Goal: Task Accomplishment & Management: Use online tool/utility

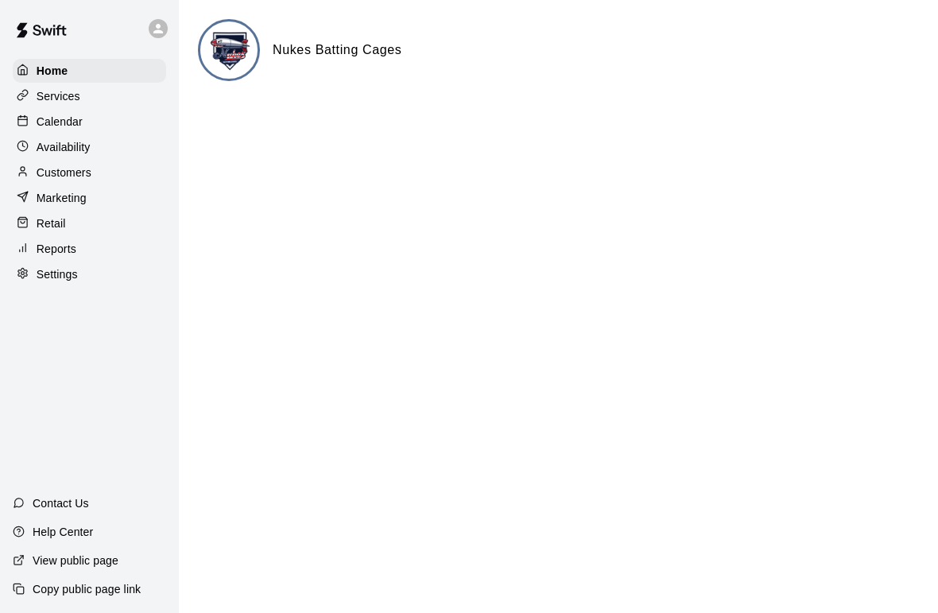
click at [60, 146] on p "Availability" at bounding box center [64, 147] width 54 height 16
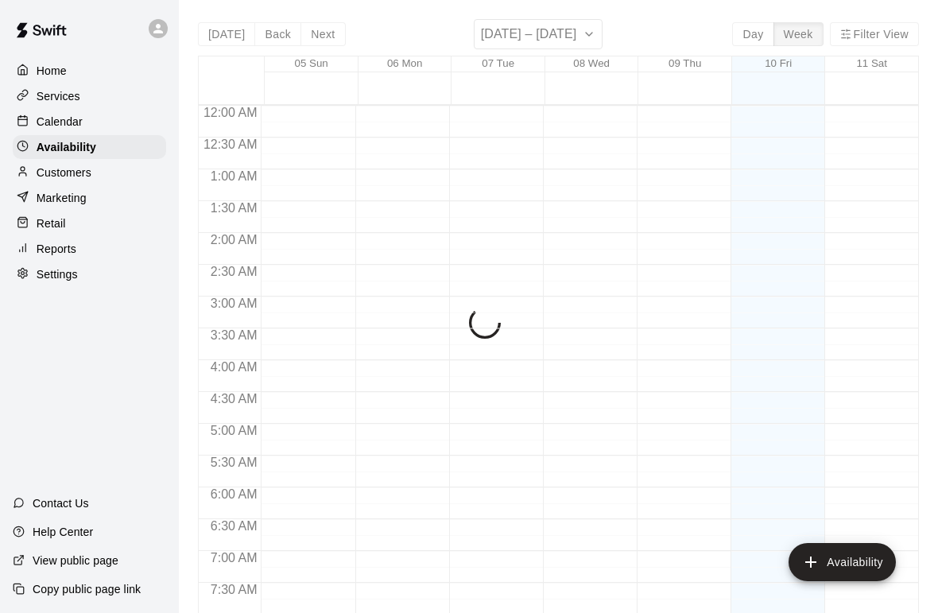
scroll to position [1001, 0]
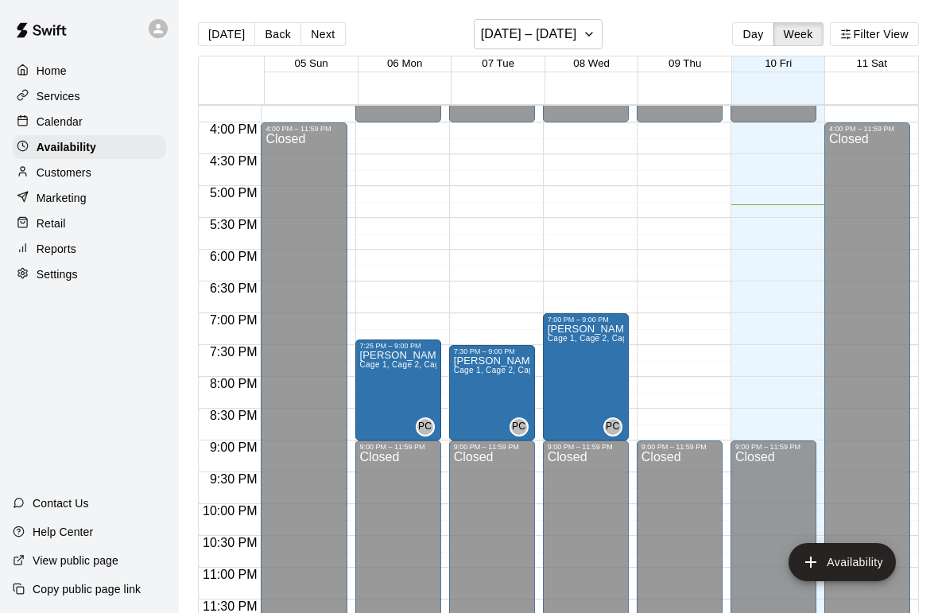
click at [63, 106] on div "Services" at bounding box center [89, 96] width 153 height 24
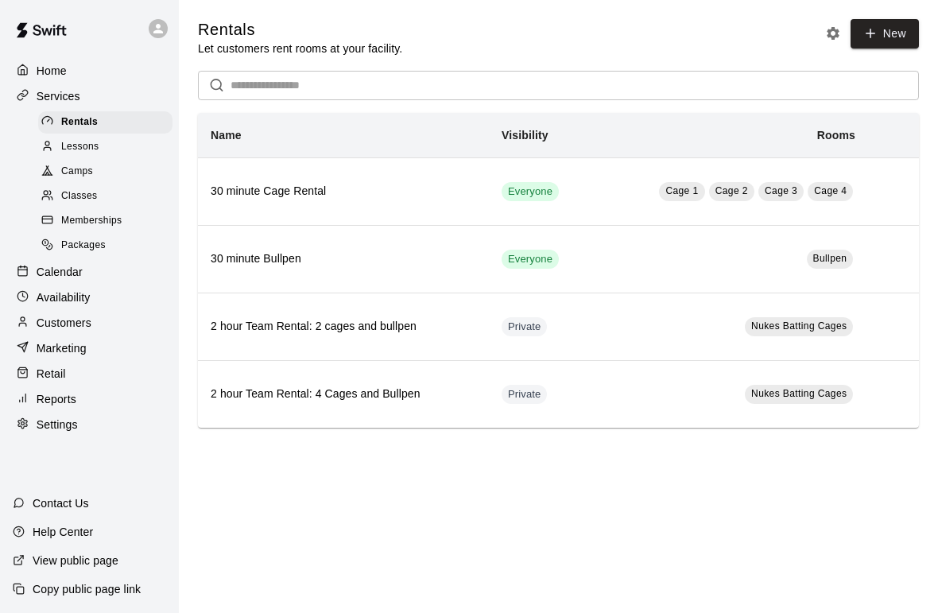
click at [76, 269] on p "Calendar" at bounding box center [60, 272] width 46 height 16
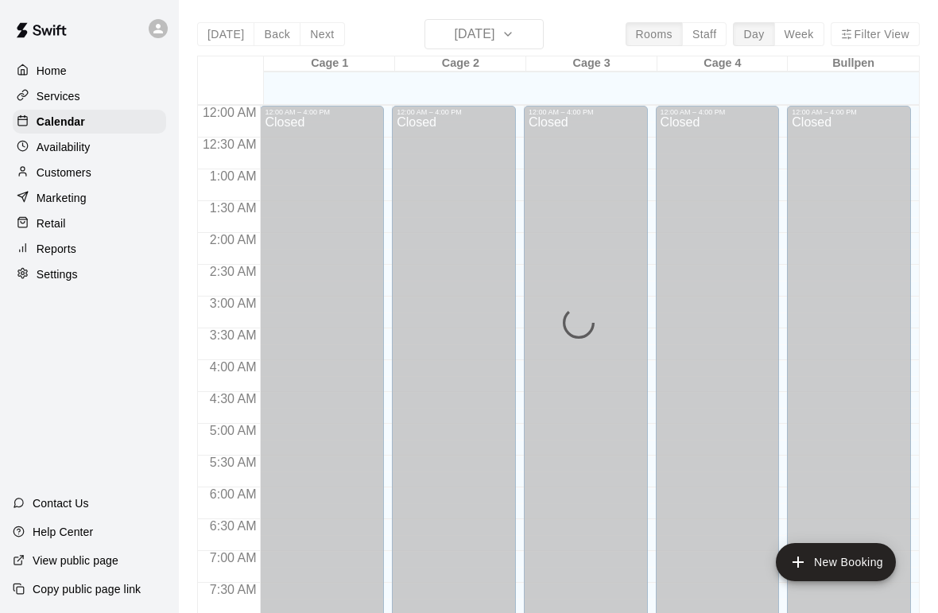
scroll to position [953, 0]
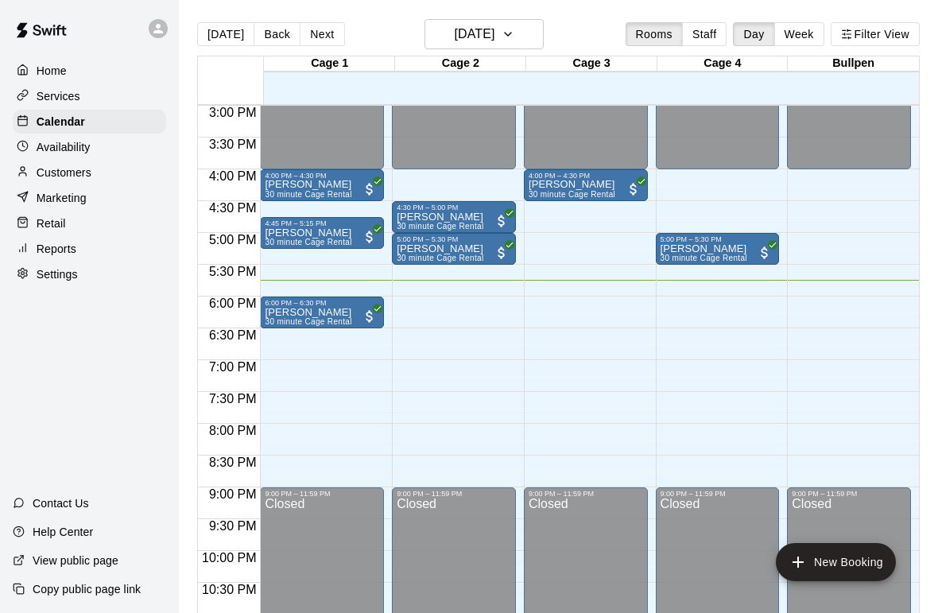
click at [53, 246] on p "Reports" at bounding box center [57, 249] width 40 height 16
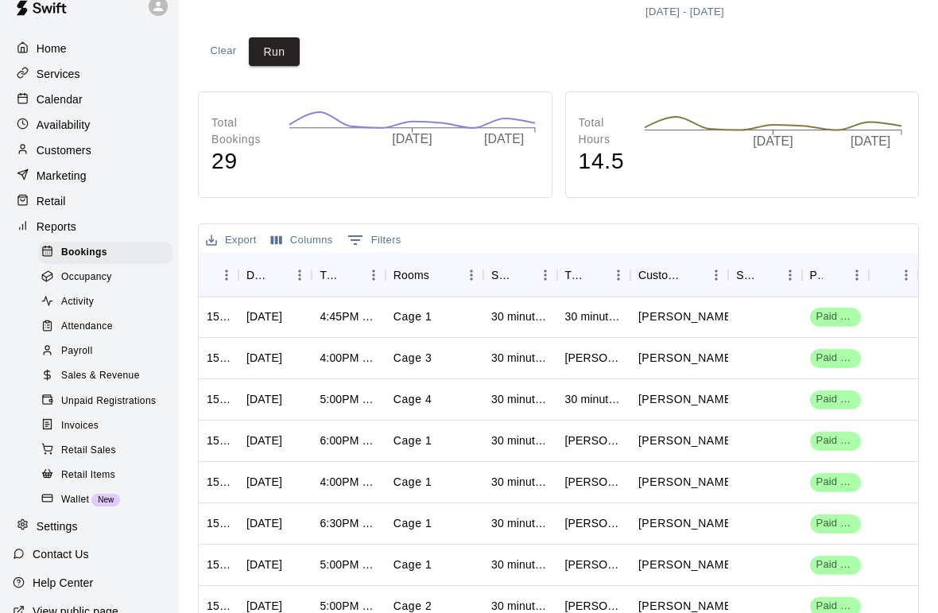
scroll to position [29, 0]
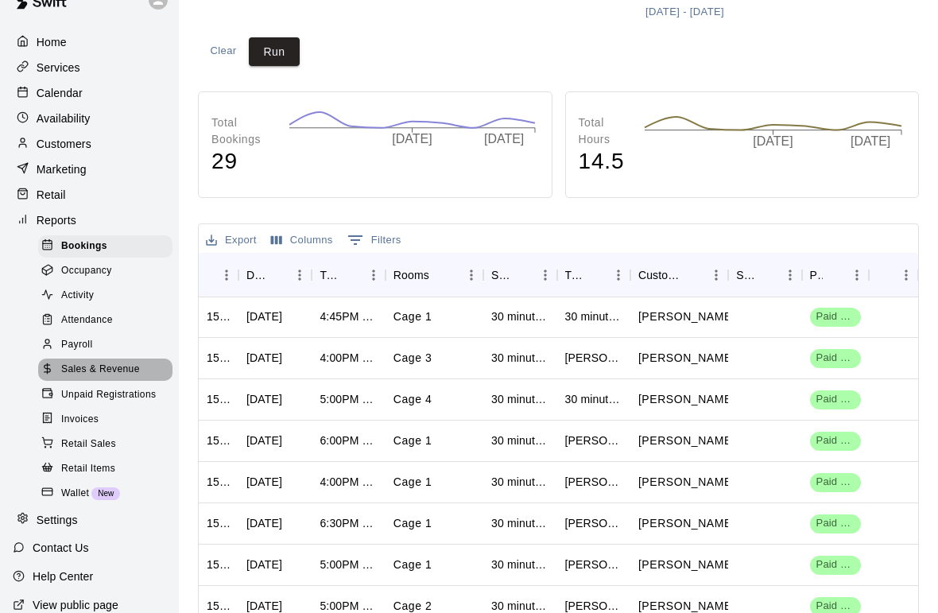
click at [70, 367] on span "Sales & Revenue" at bounding box center [100, 369] width 79 height 16
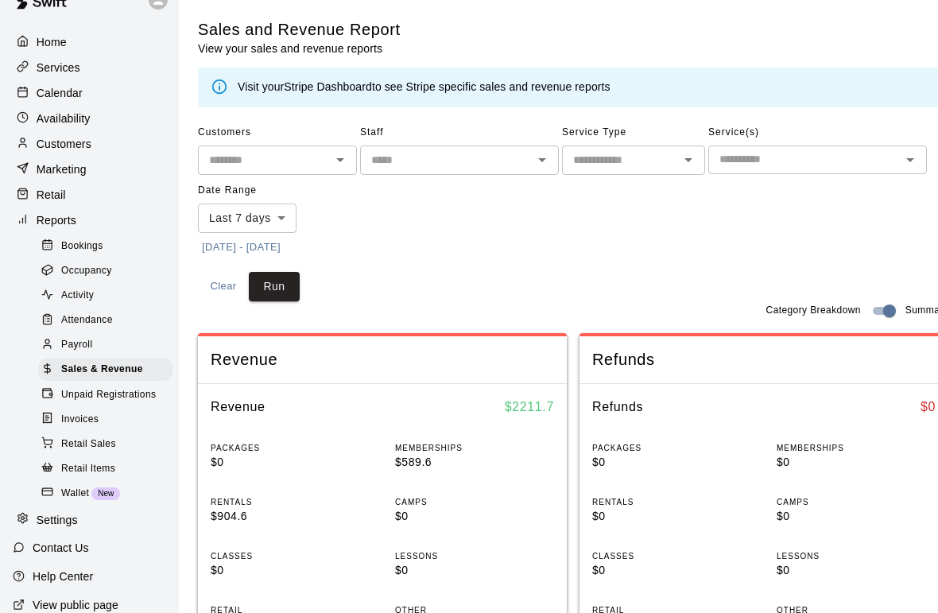
click at [262, 215] on body "Home Services Calendar Availability Customers Marketing Retail Reports Bookings…" at bounding box center [469, 623] width 938 height 1246
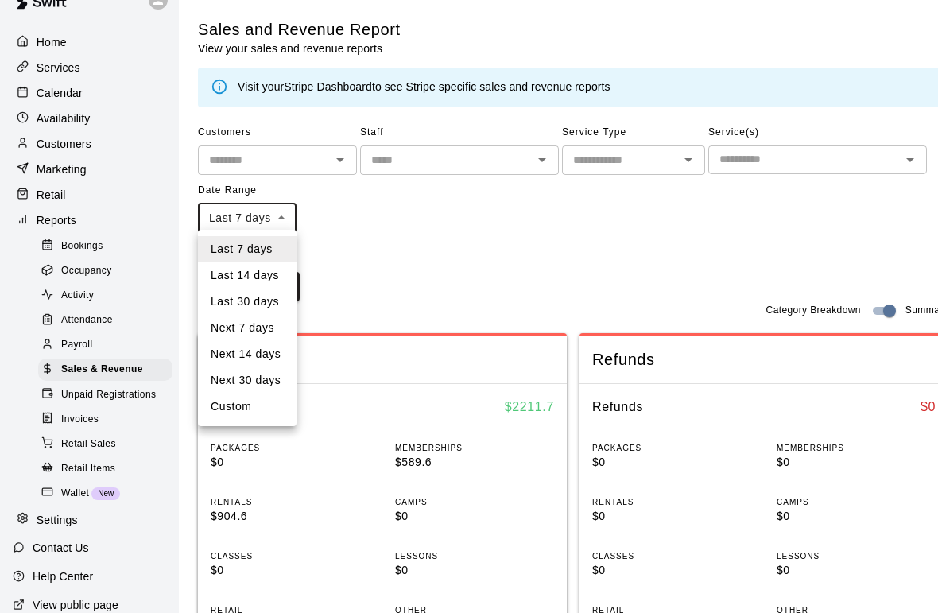
click at [247, 411] on li "Custom" at bounding box center [247, 406] width 99 height 26
type input "******"
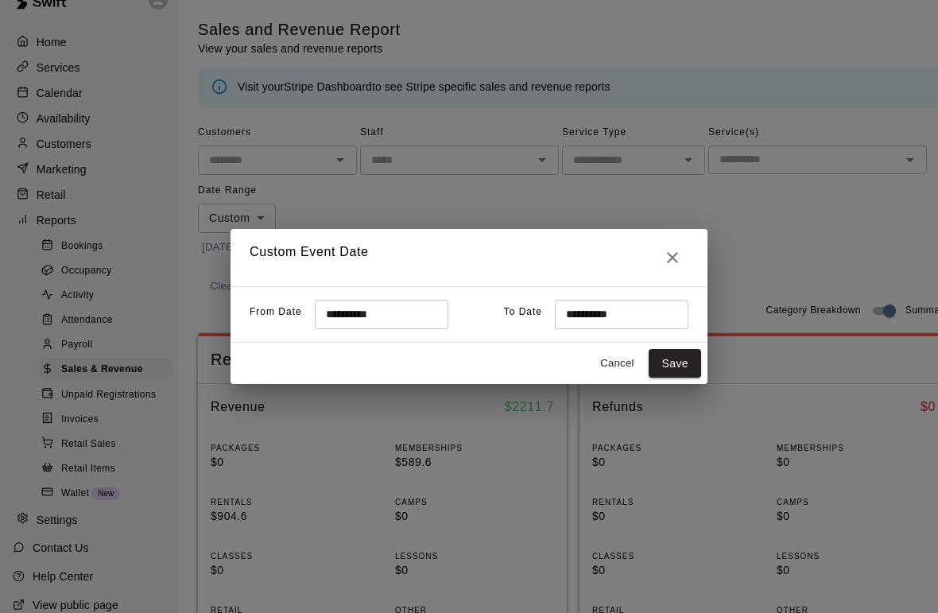
click at [380, 319] on input "**********" at bounding box center [376, 314] width 122 height 29
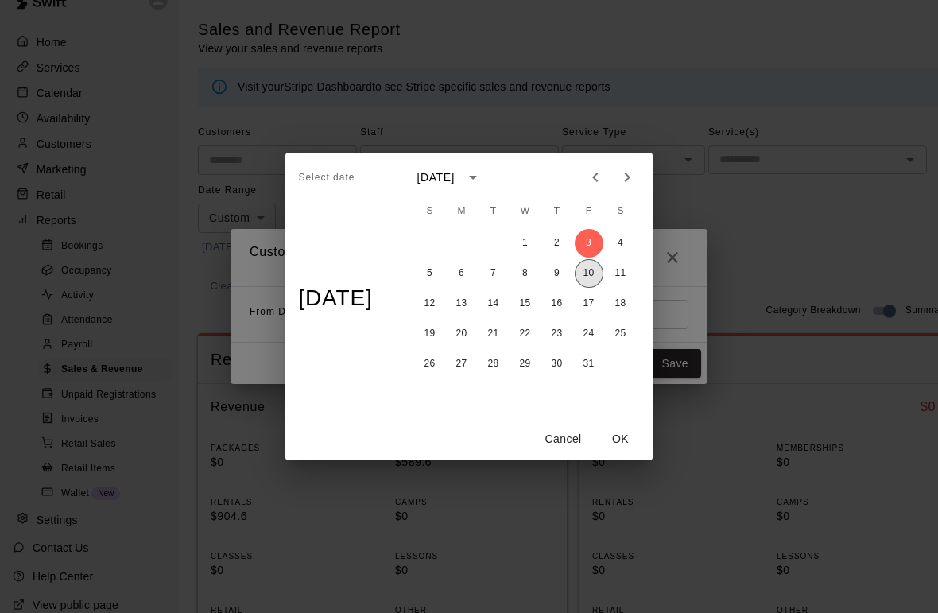
click at [593, 276] on button "10" at bounding box center [588, 273] width 29 height 29
type input "**********"
click at [624, 439] on button "OK" at bounding box center [620, 438] width 51 height 29
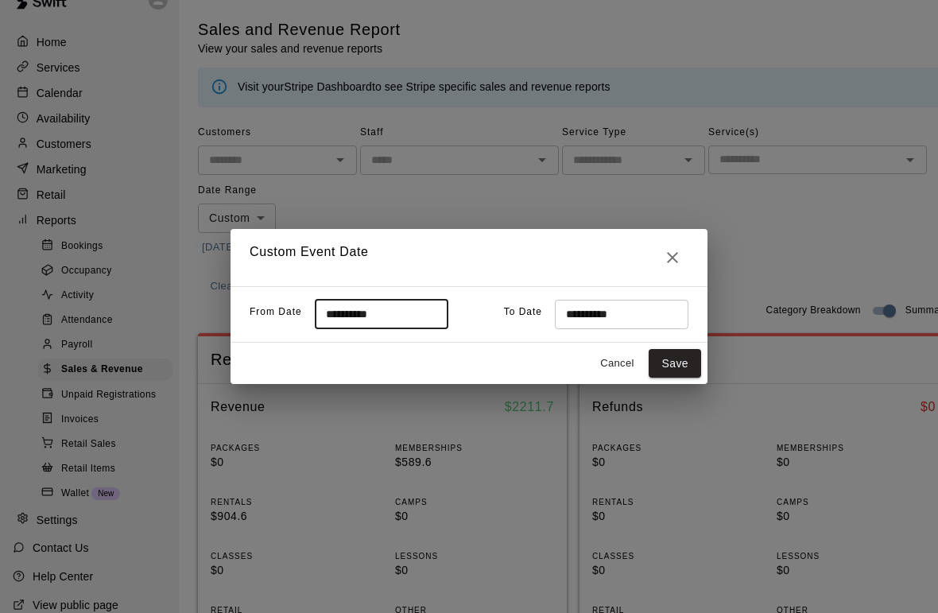
click at [682, 369] on button "Save" at bounding box center [674, 363] width 52 height 29
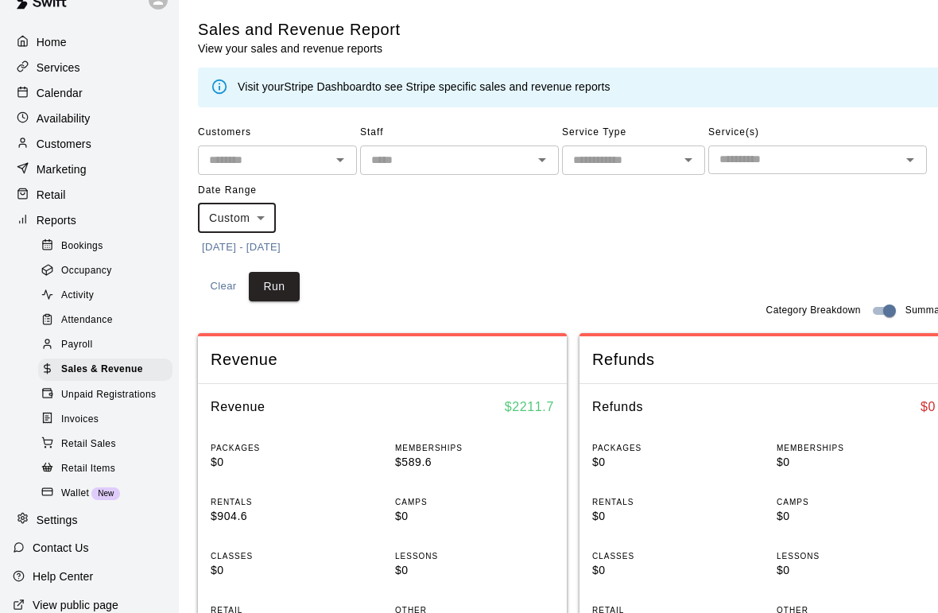
click at [264, 285] on button "Run" at bounding box center [274, 286] width 51 height 29
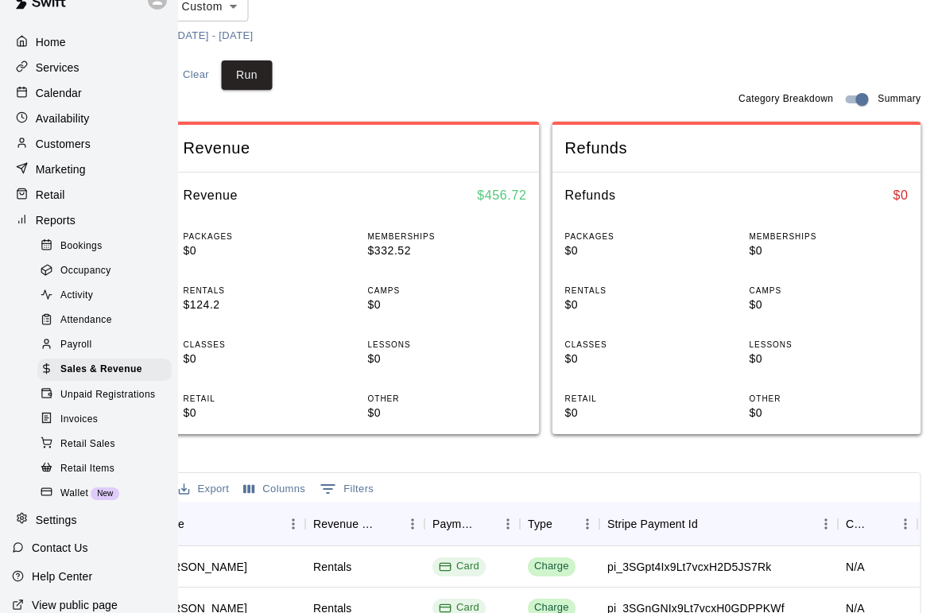
scroll to position [211, 0]
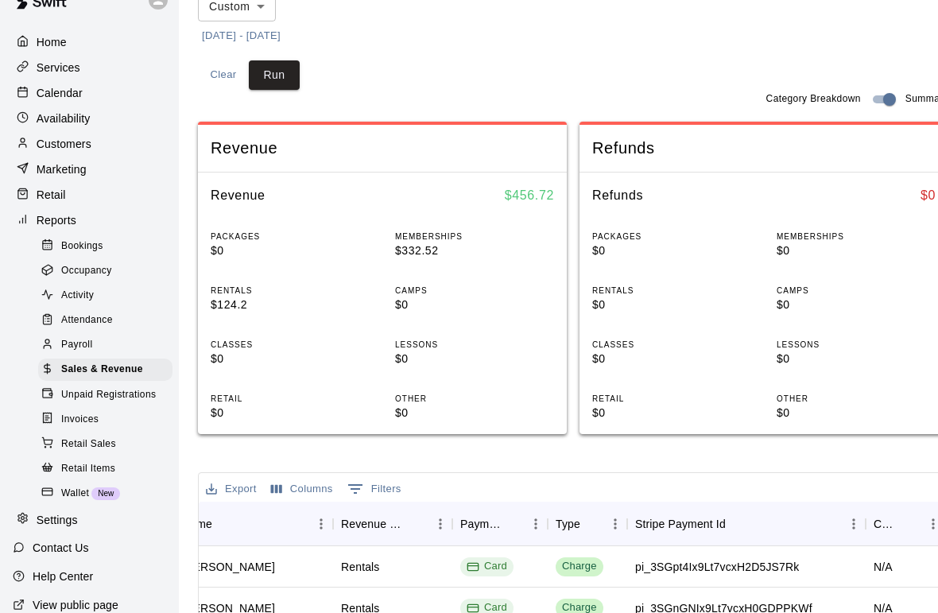
click at [37, 48] on p "Home" at bounding box center [52, 42] width 30 height 16
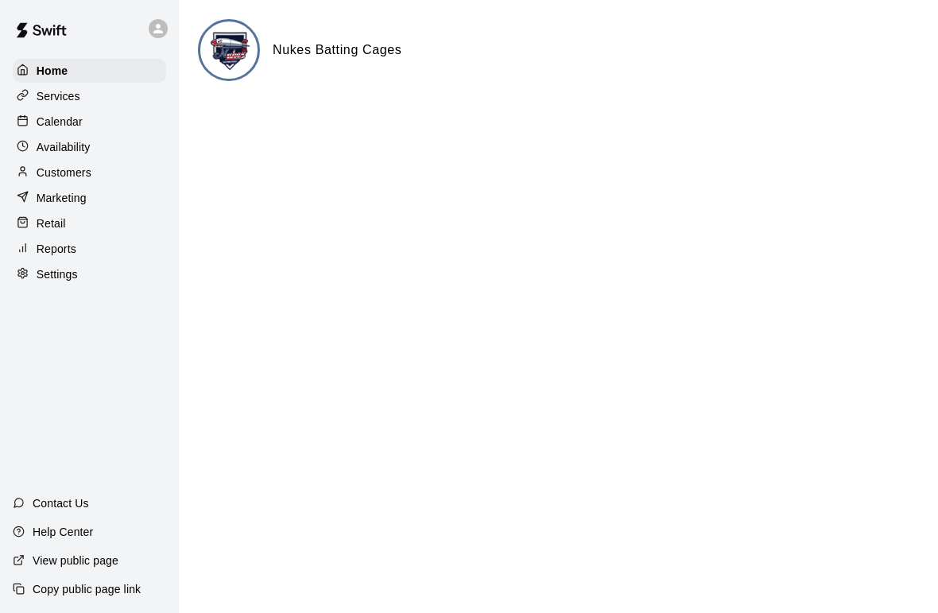
click at [76, 176] on p "Customers" at bounding box center [64, 172] width 55 height 16
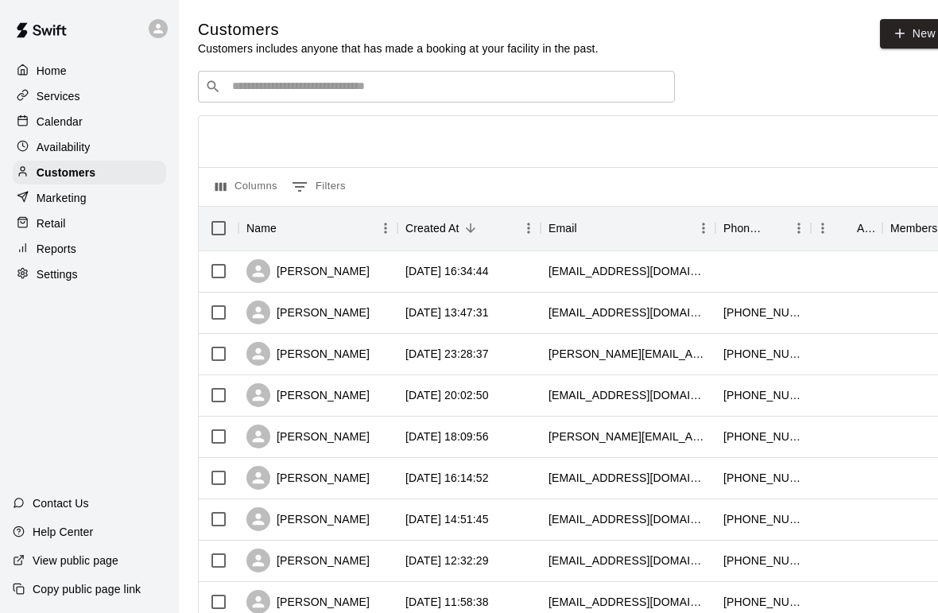
click at [74, 144] on p "Availability" at bounding box center [64, 147] width 54 height 16
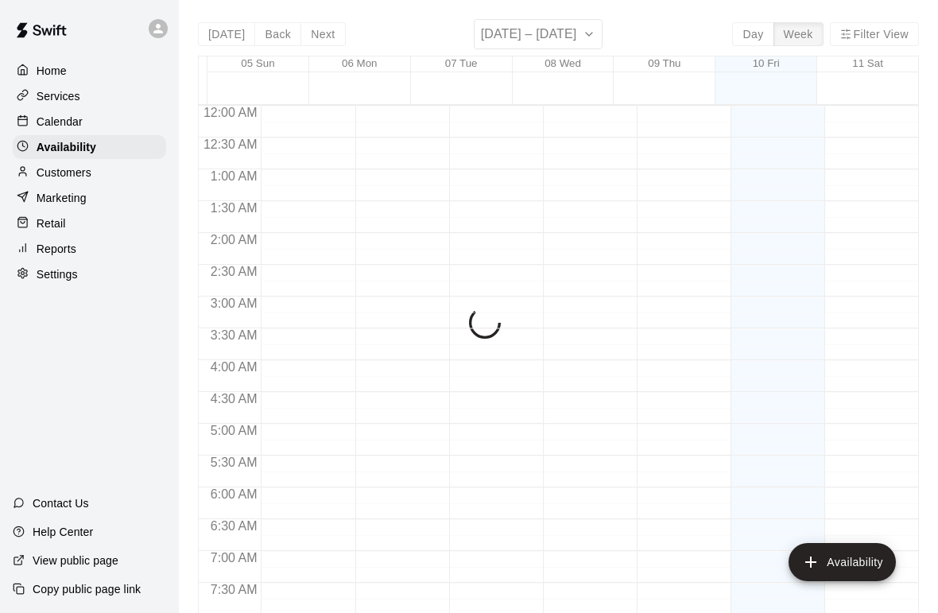
scroll to position [1001, 0]
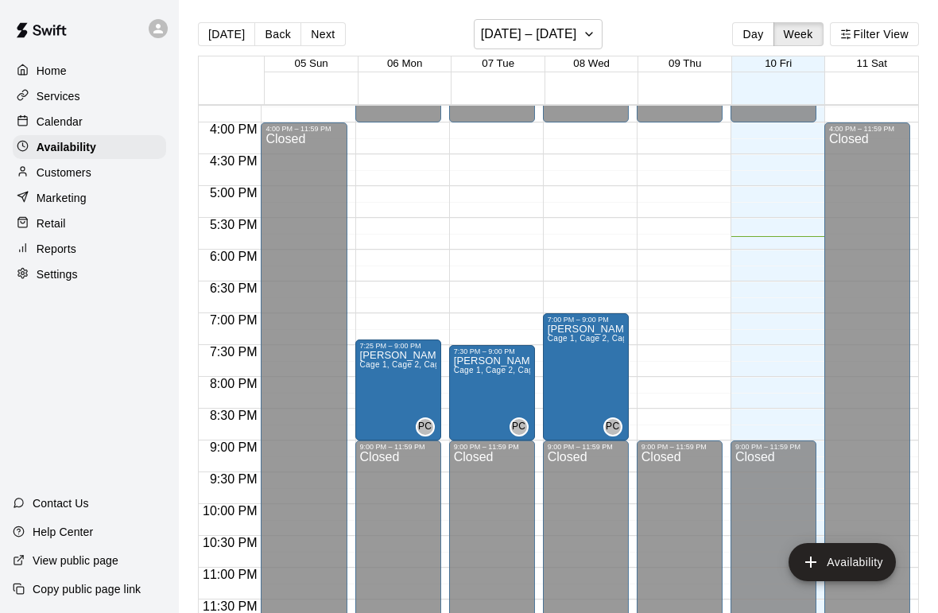
click at [67, 123] on p "Calendar" at bounding box center [60, 122] width 46 height 16
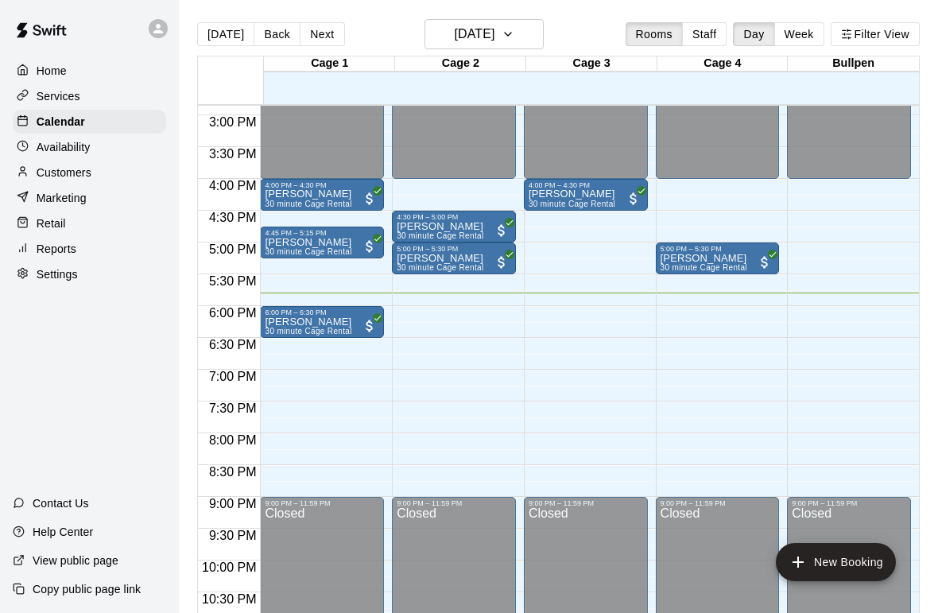
scroll to position [945, 0]
